Goal: Find specific page/section: Find specific page/section

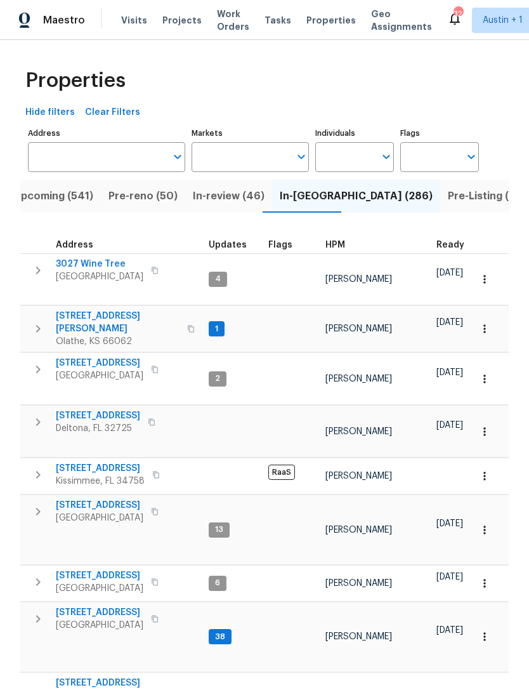
click at [311, 23] on span "Properties" at bounding box center [330, 20] width 49 height 13
click at [268, 15] on div "Tasks" at bounding box center [278, 20] width 27 height 13
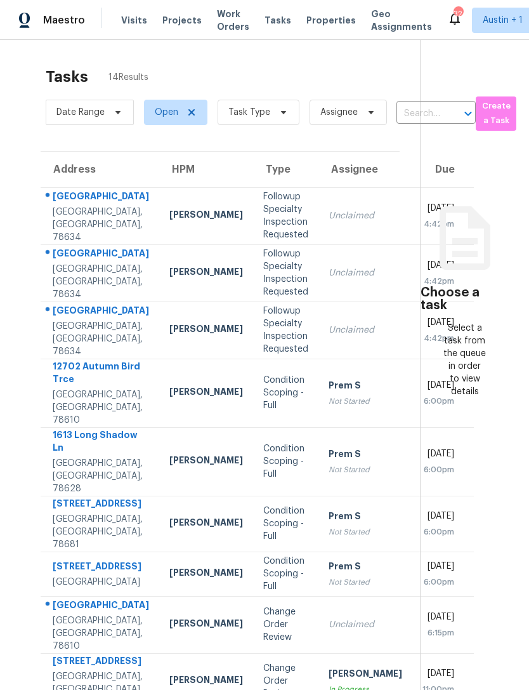
click at [313, 25] on span "Properties" at bounding box center [330, 20] width 49 height 13
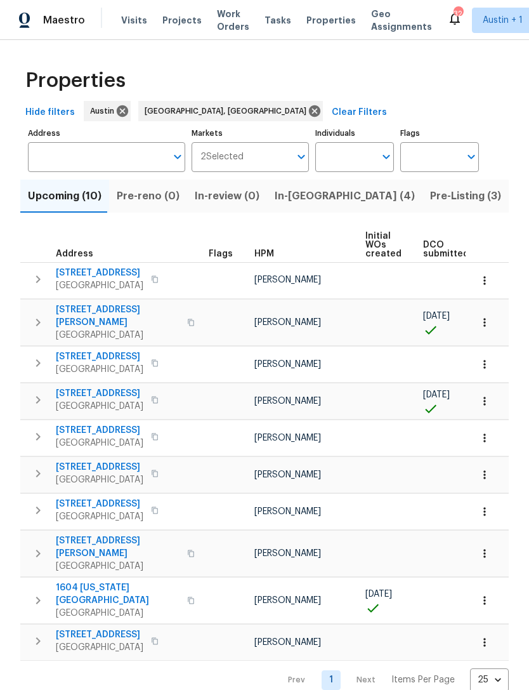
click at [293, 200] on span "In-[GEOGRAPHIC_DATA] (4)" at bounding box center [345, 196] width 140 height 18
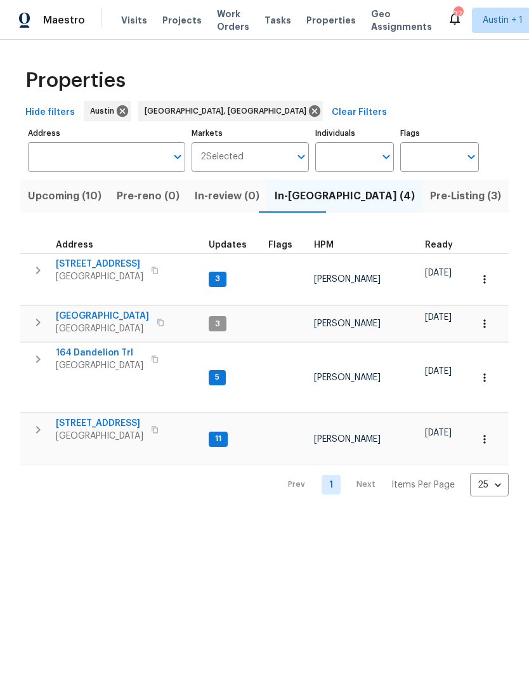
click at [65, 202] on span "Upcoming (10)" at bounding box center [65, 196] width 74 height 18
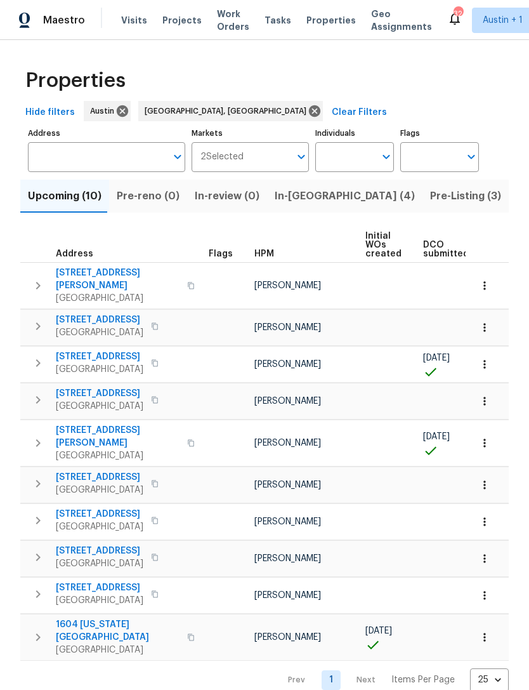
click at [492, 656] on body "Maestro Visits Projects Work Orders Tasks Properties Geo Assignments 32 [GEOGRA…" at bounding box center [264, 345] width 529 height 690
click at [488, 655] on li "100" at bounding box center [489, 655] width 59 height 38
type input "100"
click at [72, 150] on input "Address" at bounding box center [97, 157] width 138 height 30
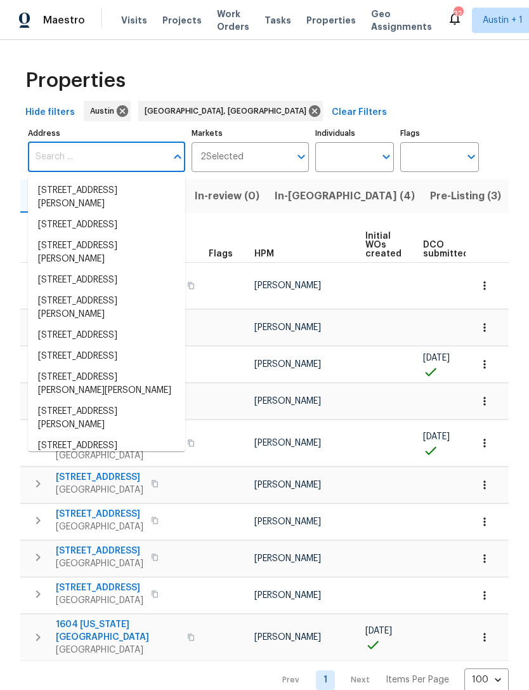
click at [71, 150] on input "Address" at bounding box center [97, 157] width 138 height 30
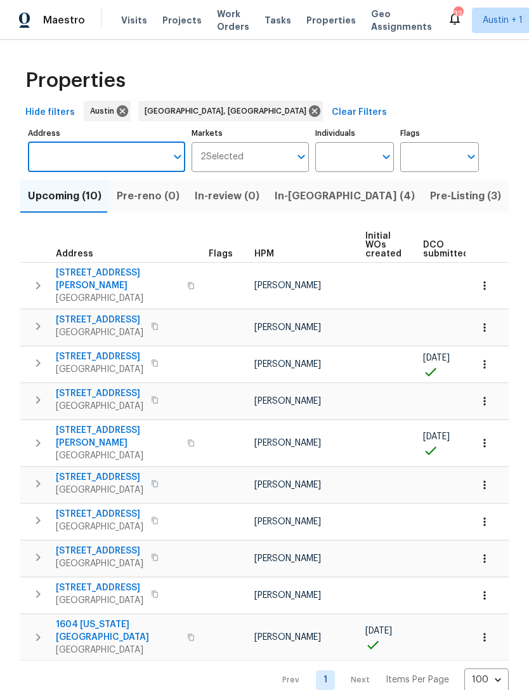
paste input "[STREET_ADDRESS][PERSON_NAME]"
type input "[STREET_ADDRESS][PERSON_NAME]"
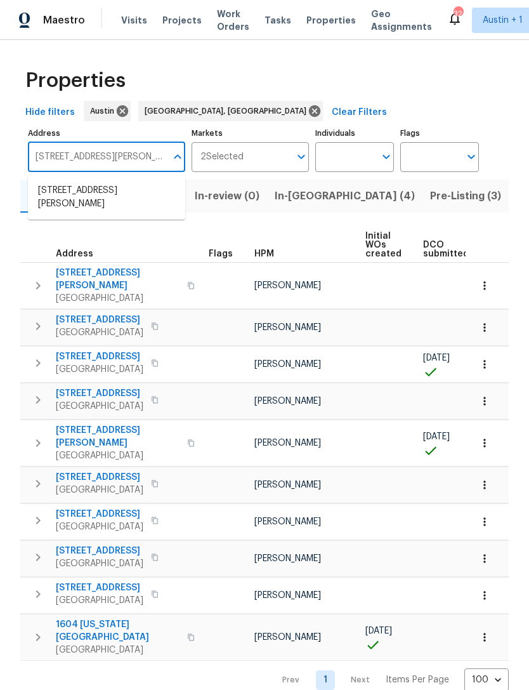
click at [62, 195] on li "[STREET_ADDRESS][PERSON_NAME]" at bounding box center [106, 197] width 157 height 34
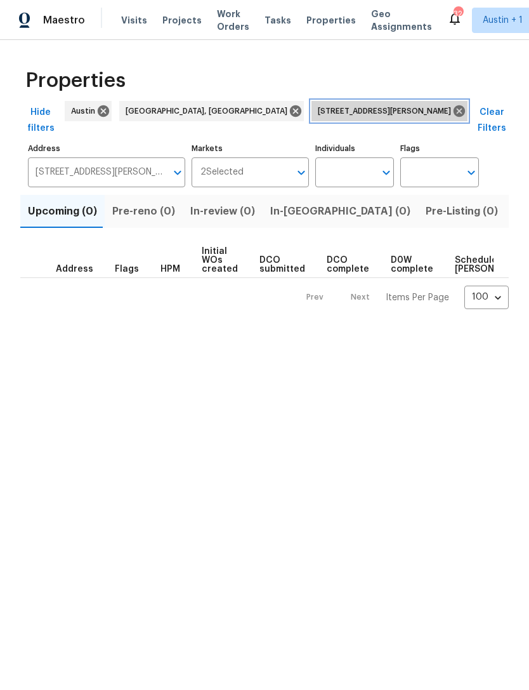
click at [454, 110] on icon at bounding box center [459, 110] width 11 height 11
